Goal: Navigation & Orientation: Find specific page/section

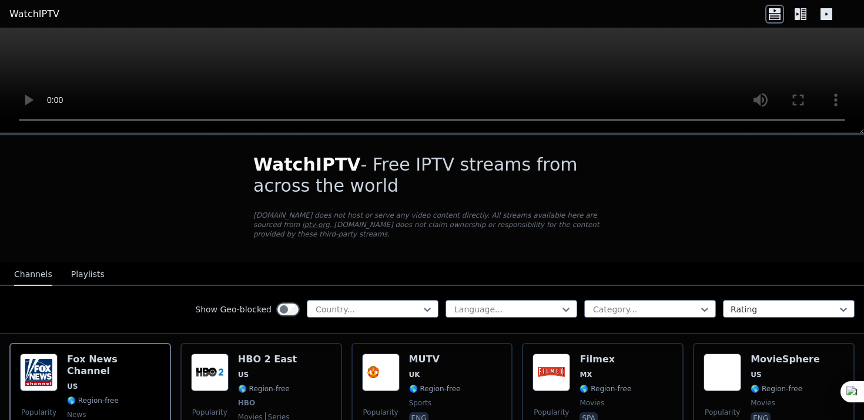
click at [399, 299] on div "Show Geo-blocked Country... Language... Category... Rating" at bounding box center [432, 310] width 864 height 48
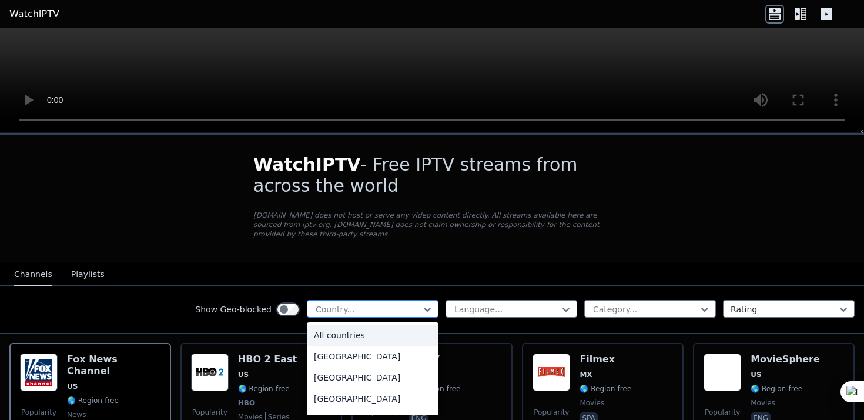
click at [399, 306] on div at bounding box center [368, 309] width 107 height 12
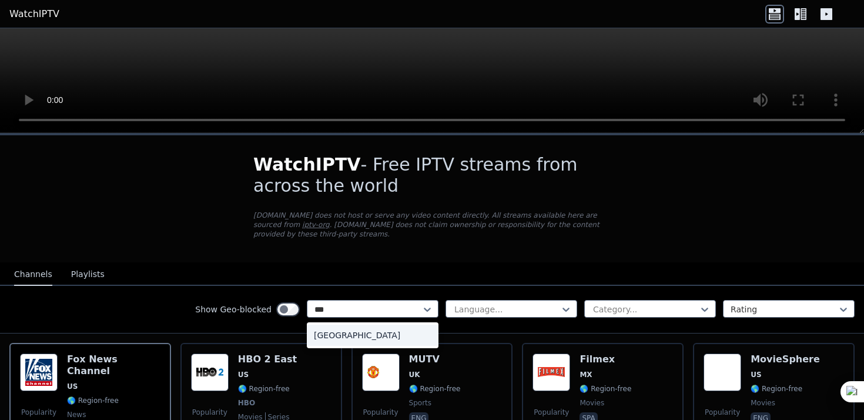
type input "****"
click at [353, 339] on div "[GEOGRAPHIC_DATA]" at bounding box center [373, 335] width 132 height 21
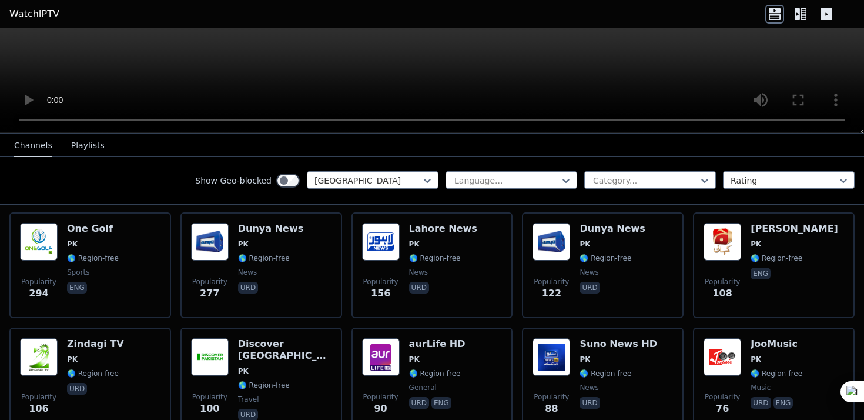
scroll to position [115, 0]
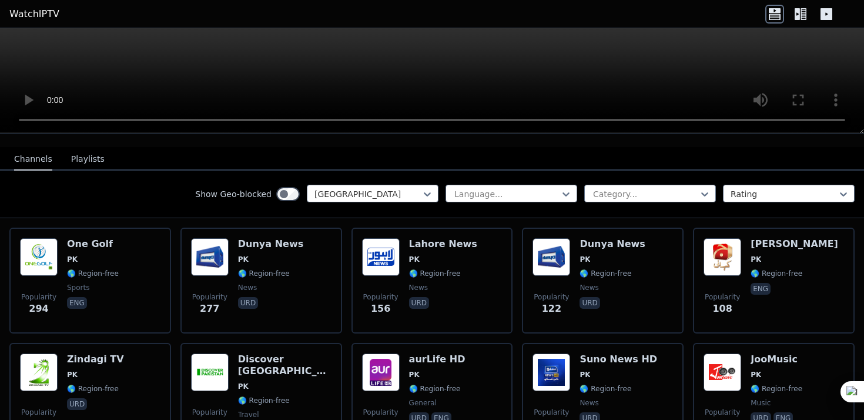
click at [538, 202] on div "Language... Category... Rating" at bounding box center [650, 194] width 409 height 19
click at [635, 194] on div at bounding box center [645, 194] width 107 height 12
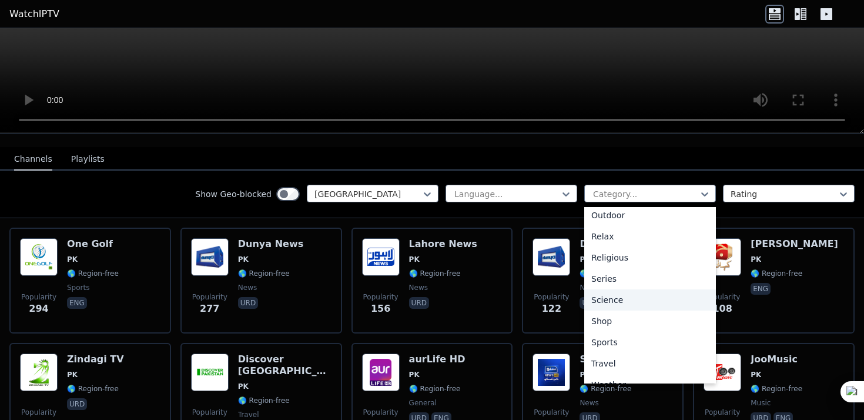
scroll to position [400, 0]
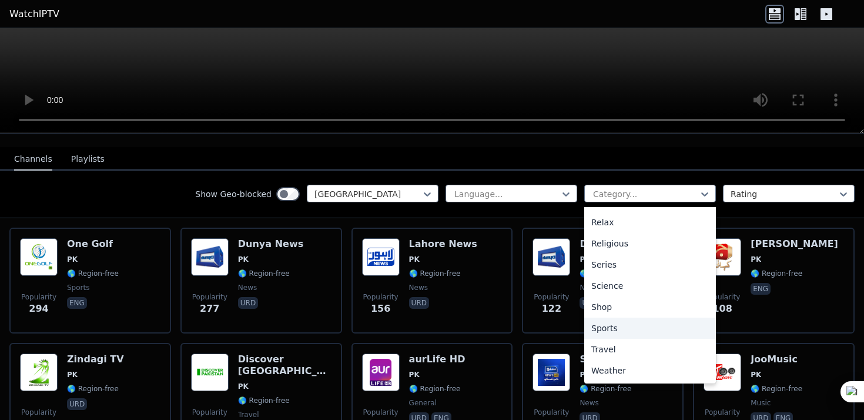
click at [620, 328] on div "Sports" at bounding box center [651, 328] width 132 height 21
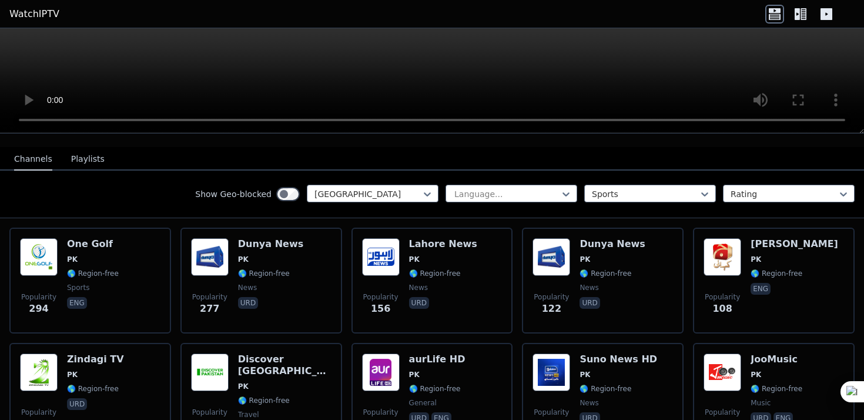
scroll to position [78, 0]
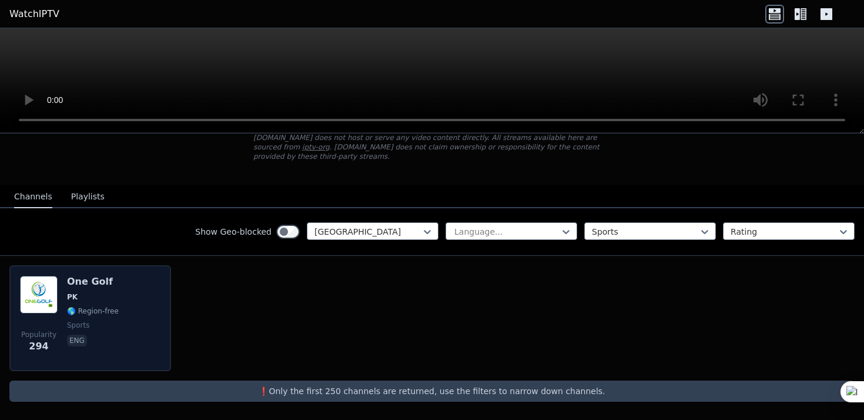
click at [39, 289] on img at bounding box center [39, 295] width 38 height 38
click at [96, 299] on span "PK" at bounding box center [93, 296] width 52 height 9
